Goal: Check status: Check status

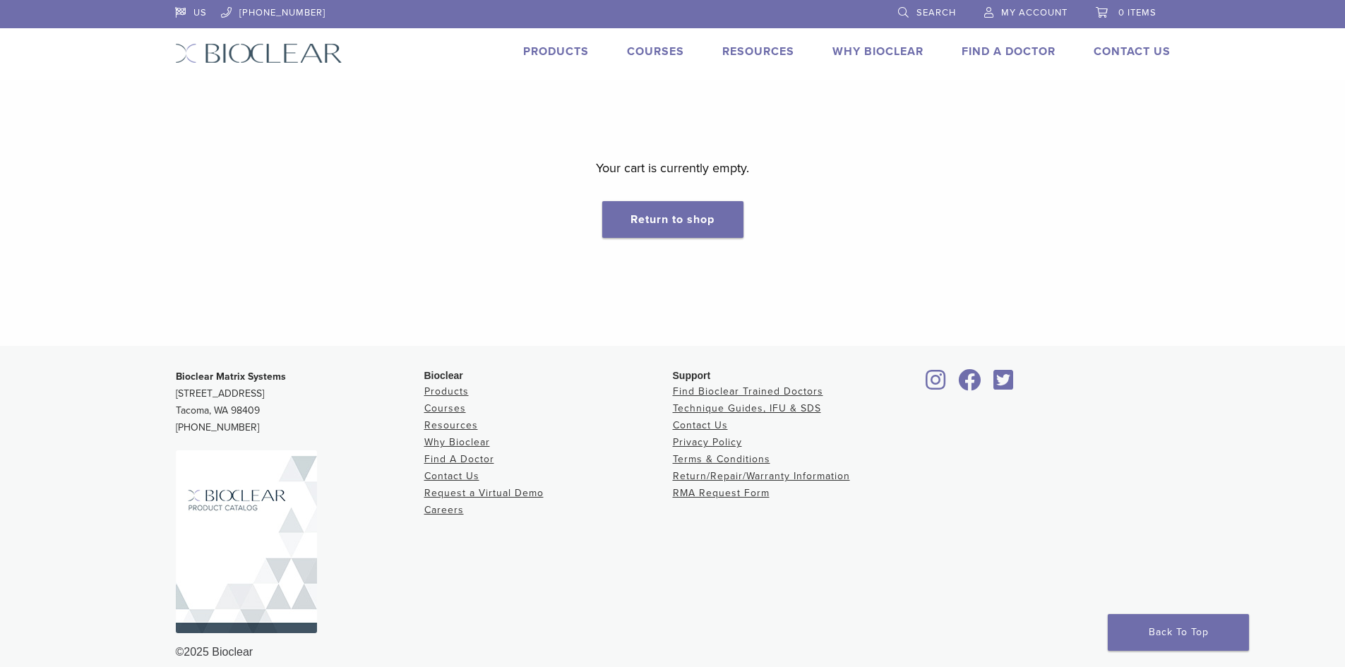
click at [1029, 15] on span "My Account" at bounding box center [1034, 12] width 66 height 11
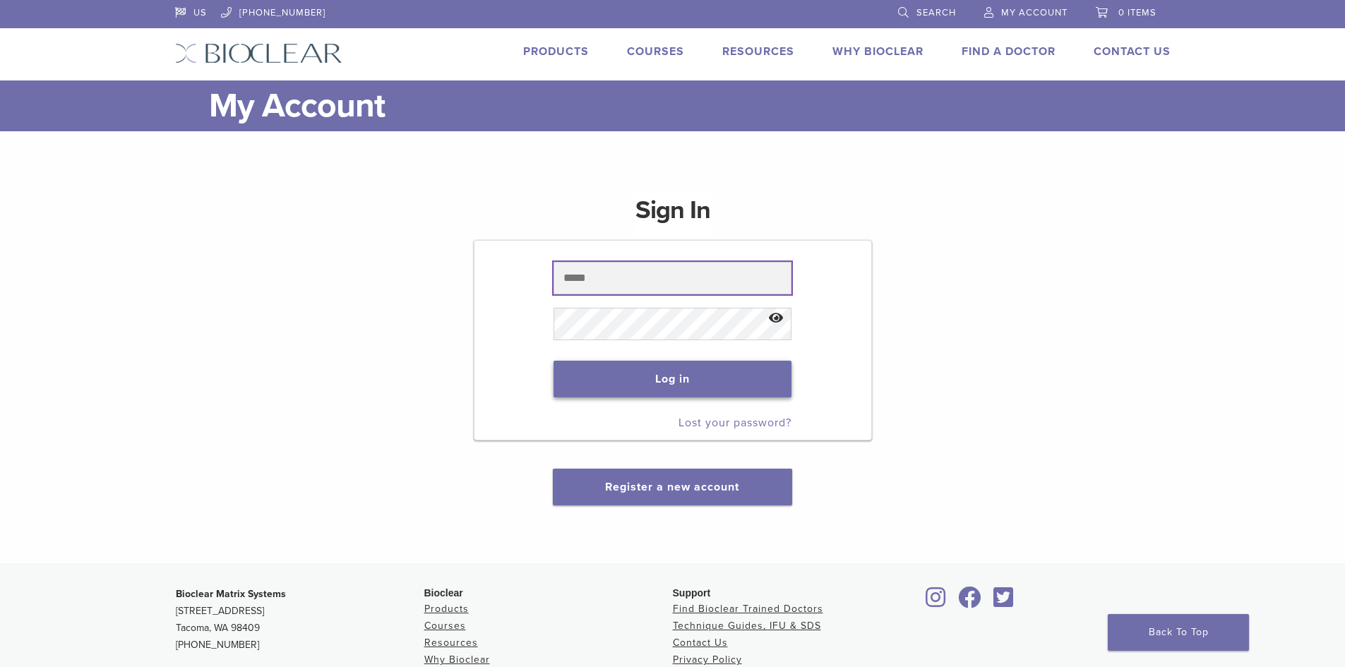
type input "**********"
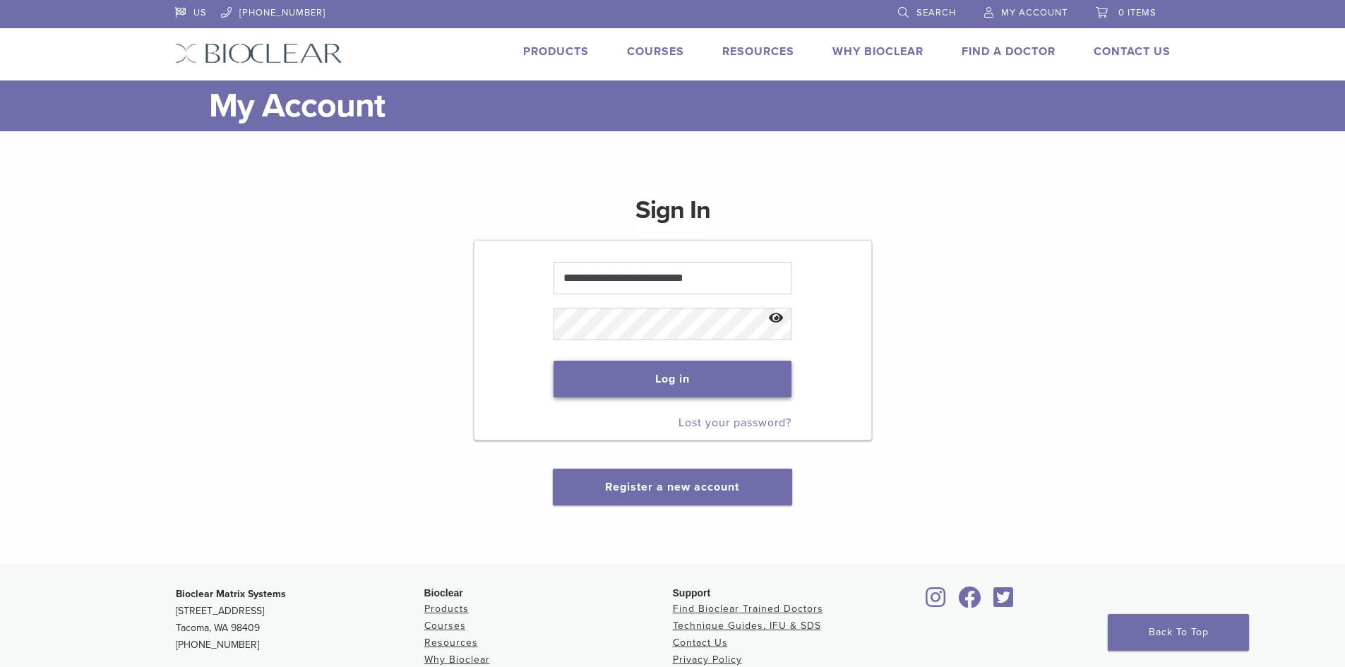
click at [690, 385] on button "Log in" at bounding box center [672, 379] width 238 height 37
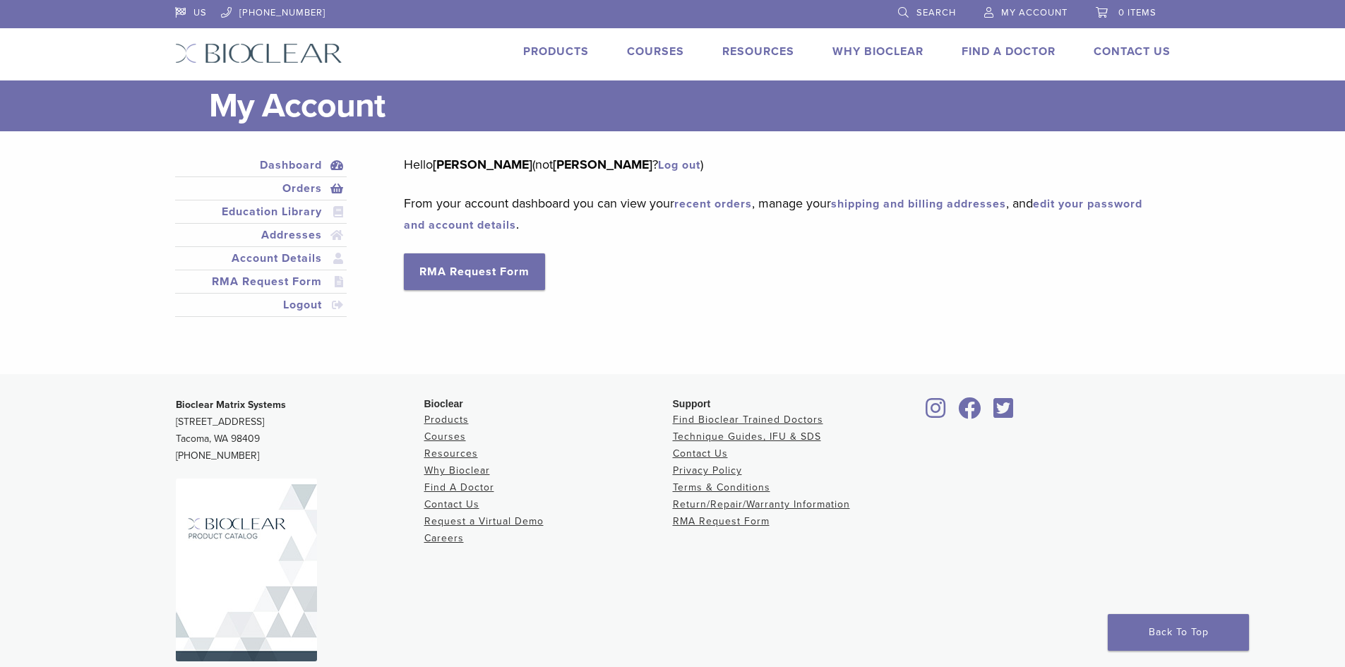
click at [296, 189] on link "Orders" at bounding box center [261, 188] width 167 height 17
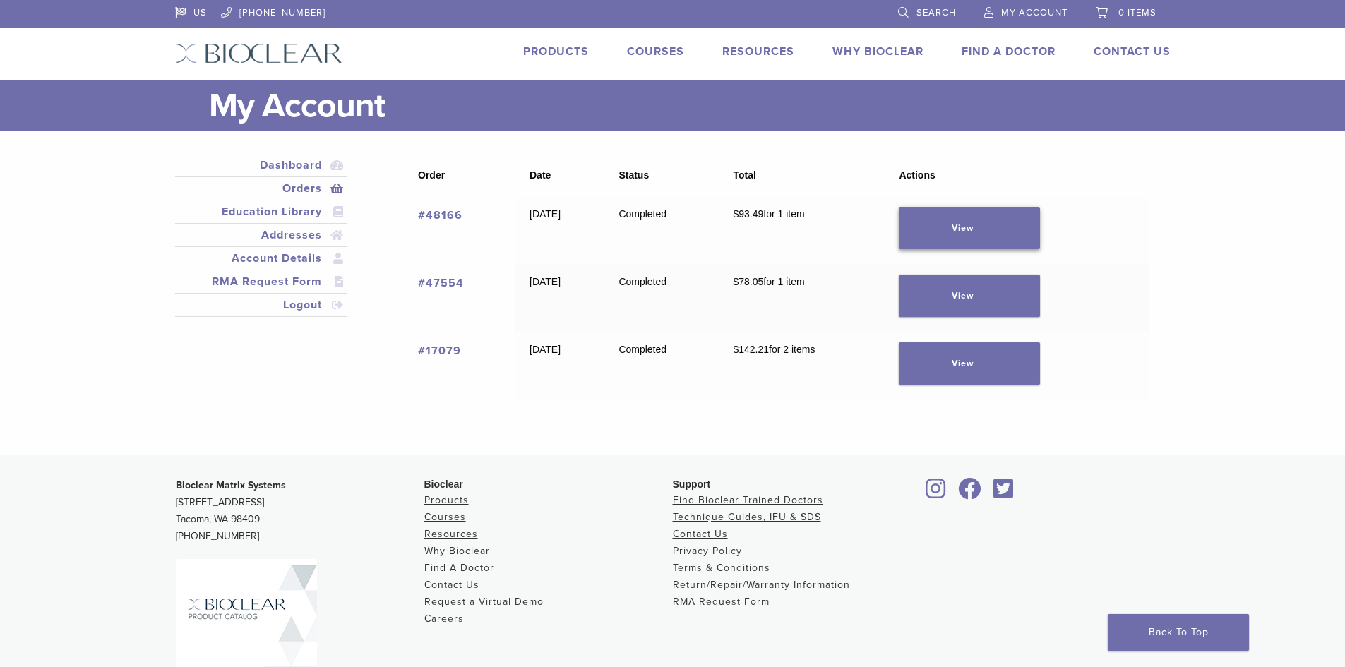
click at [993, 220] on link "View" at bounding box center [969, 228] width 141 height 42
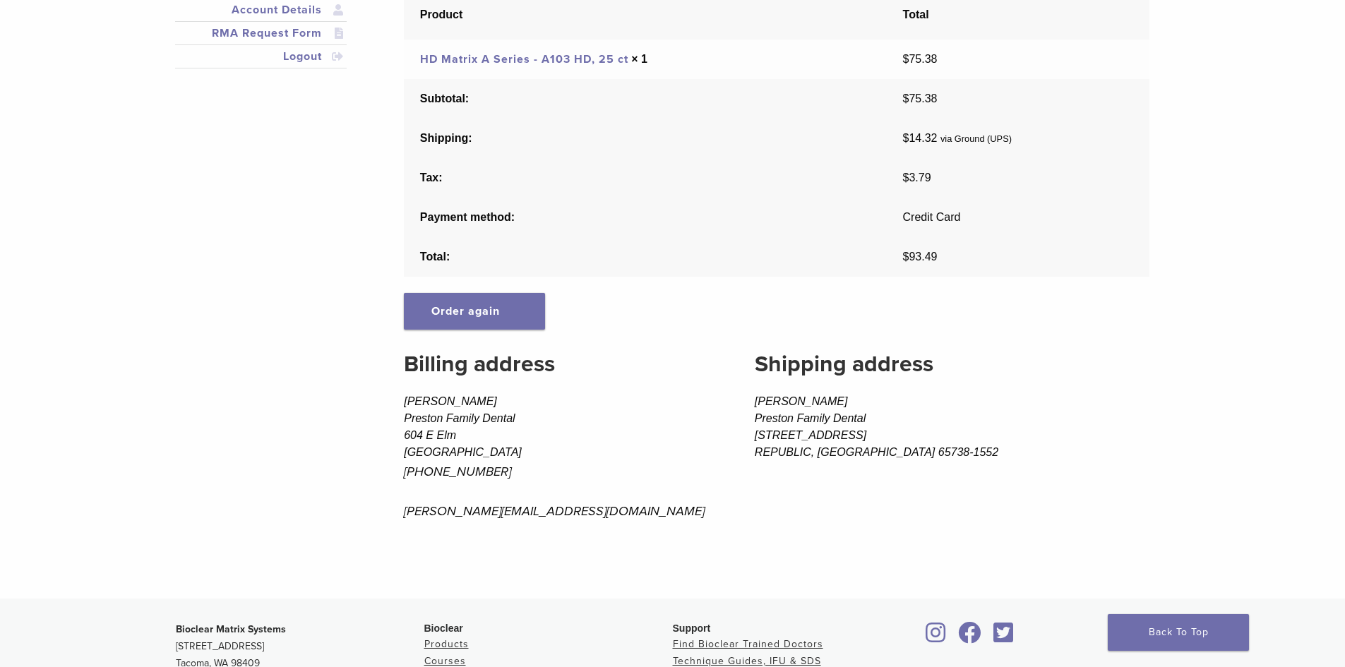
scroll to position [23, 0]
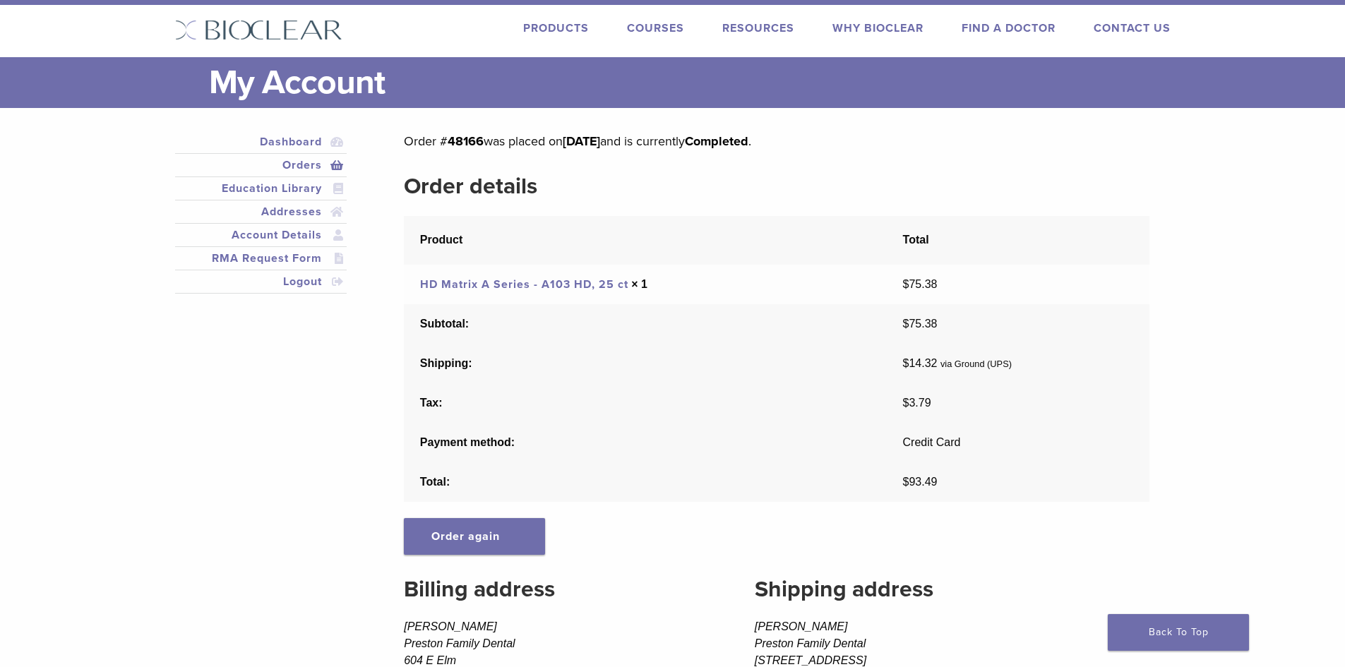
click at [308, 162] on link "Orders" at bounding box center [261, 165] width 167 height 17
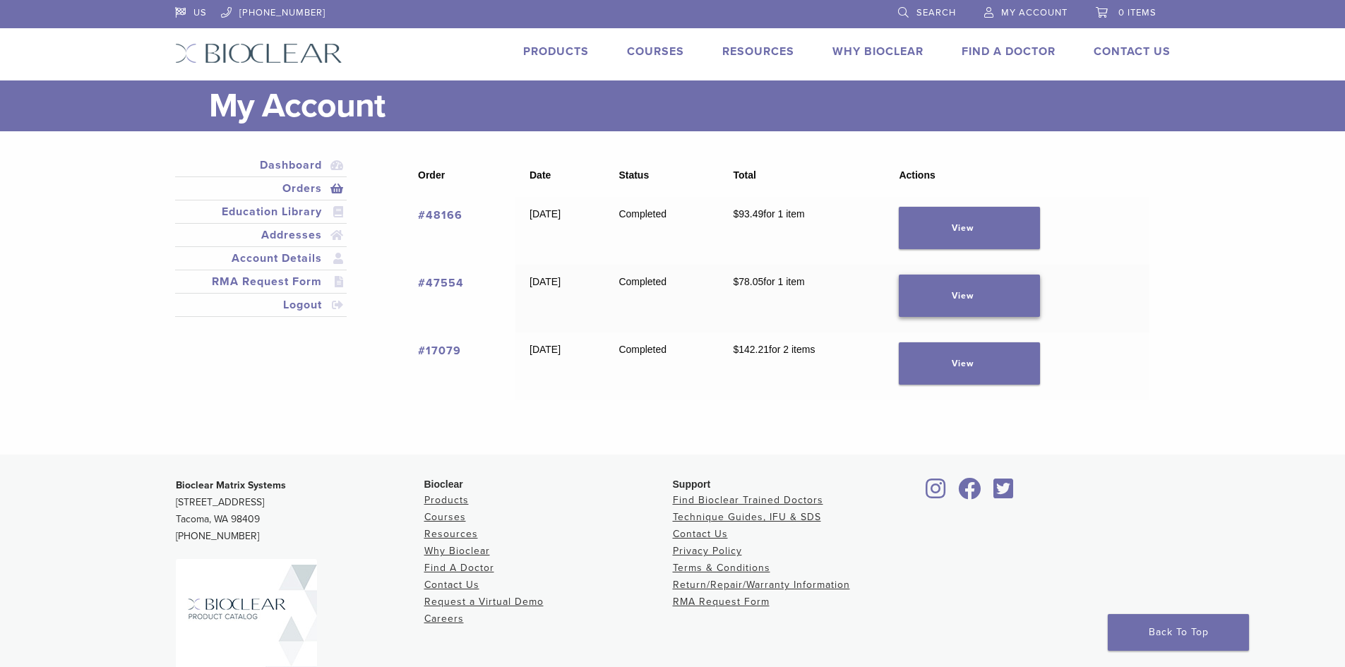
click at [959, 289] on link "View" at bounding box center [969, 296] width 141 height 42
